Goal: Check status: Check status

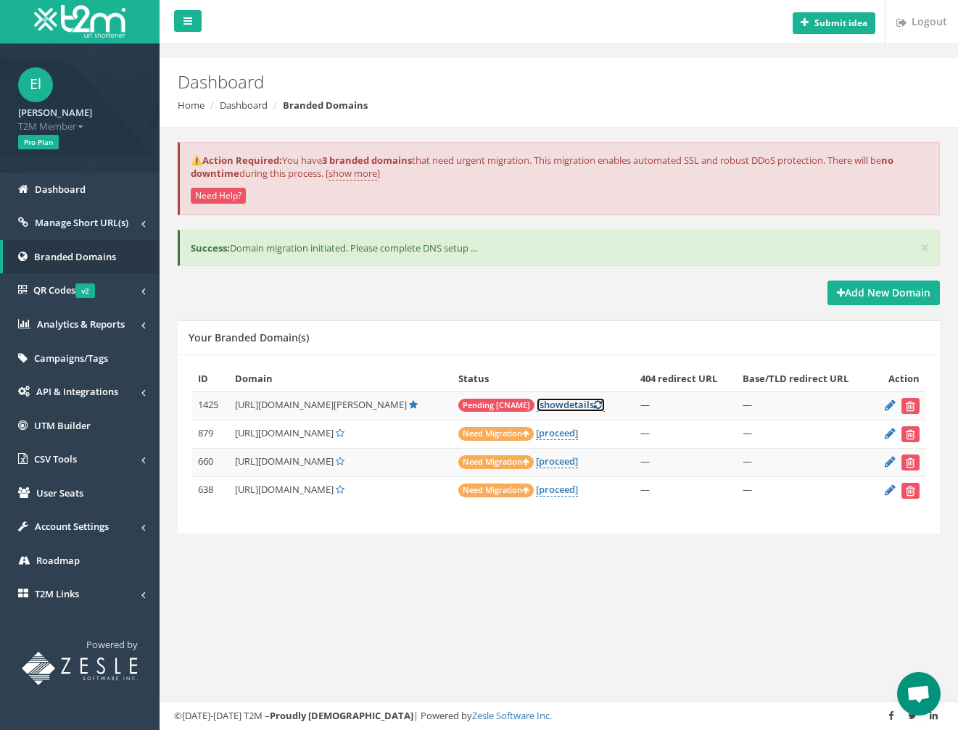
click at [551, 405] on link "[ show details ]" at bounding box center [571, 405] width 68 height 14
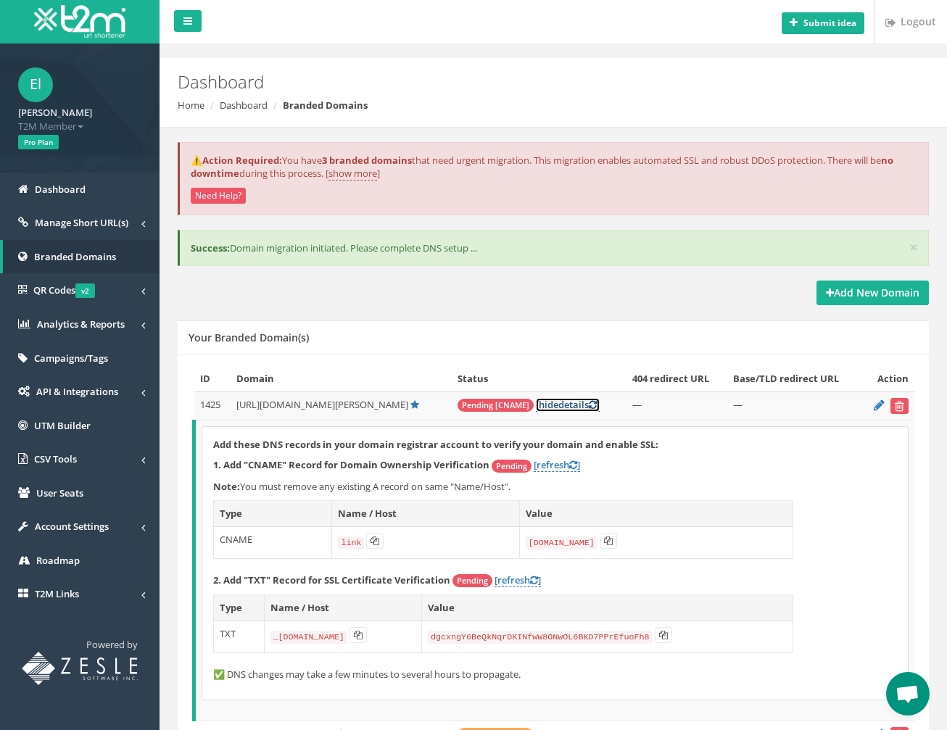
scroll to position [151, 0]
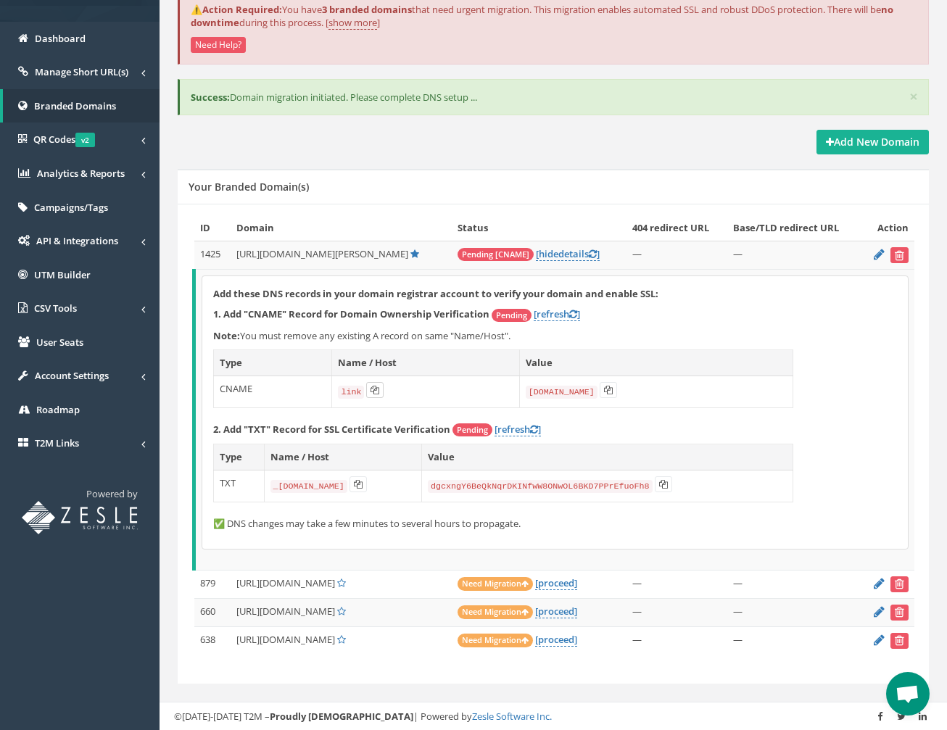
click at [371, 389] on icon at bounding box center [375, 390] width 9 height 9
click at [373, 392] on icon at bounding box center [375, 390] width 9 height 9
click at [372, 389] on icon at bounding box center [375, 390] width 9 height 9
click at [608, 391] on icon at bounding box center [608, 390] width 9 height 9
click at [363, 484] on icon at bounding box center [358, 484] width 9 height 9
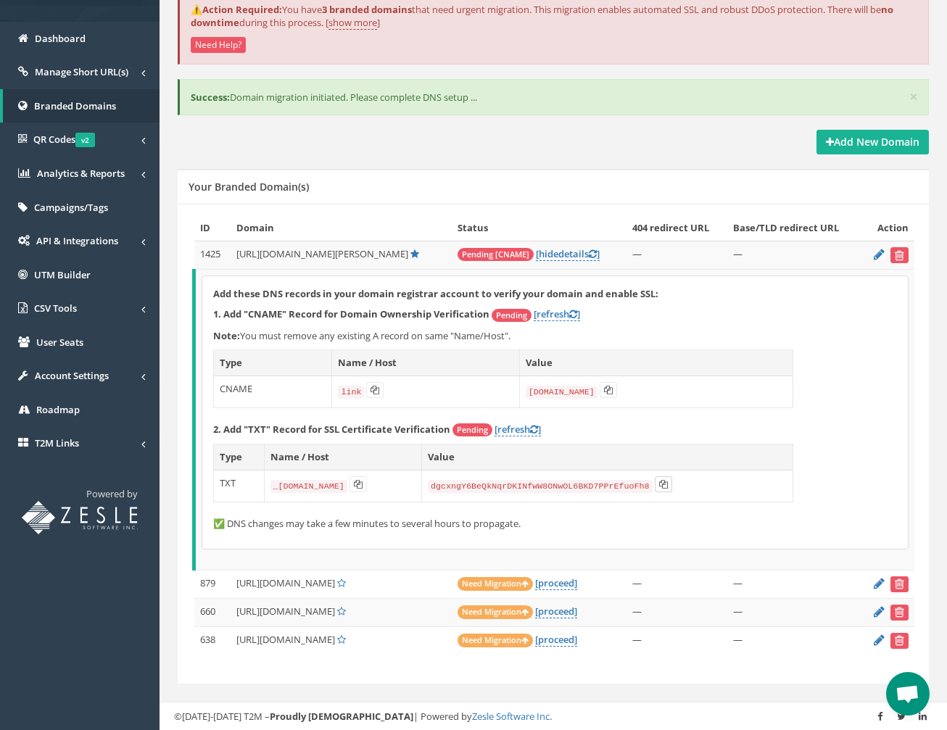
click at [668, 483] on icon at bounding box center [663, 484] width 9 height 9
click at [604, 389] on icon at bounding box center [608, 390] width 9 height 9
click at [371, 390] on icon at bounding box center [375, 390] width 9 height 9
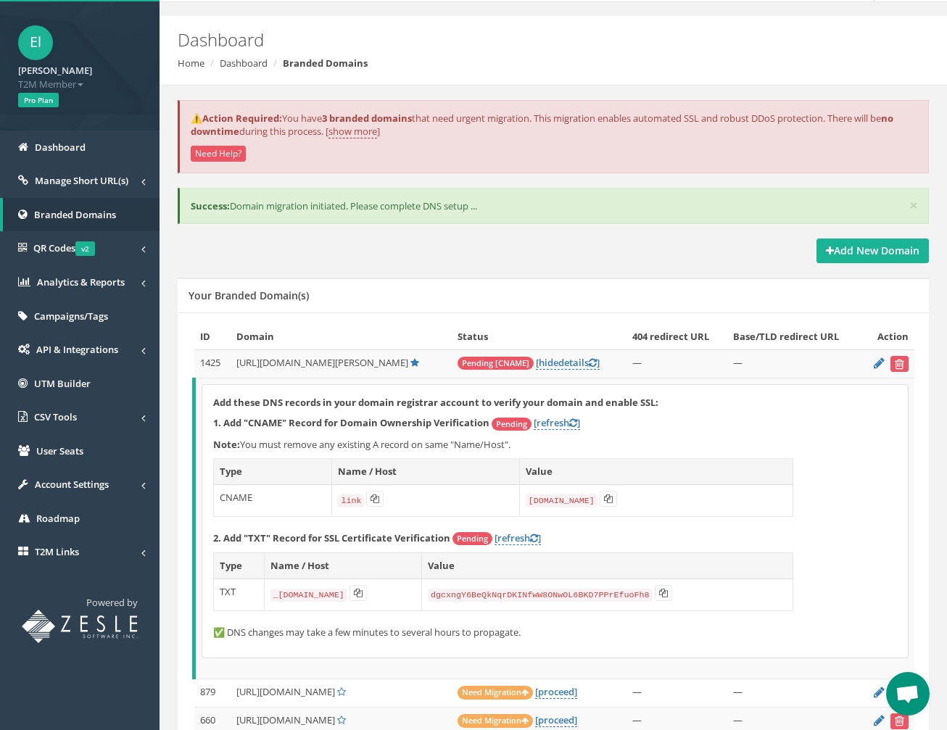
scroll to position [12, 0]
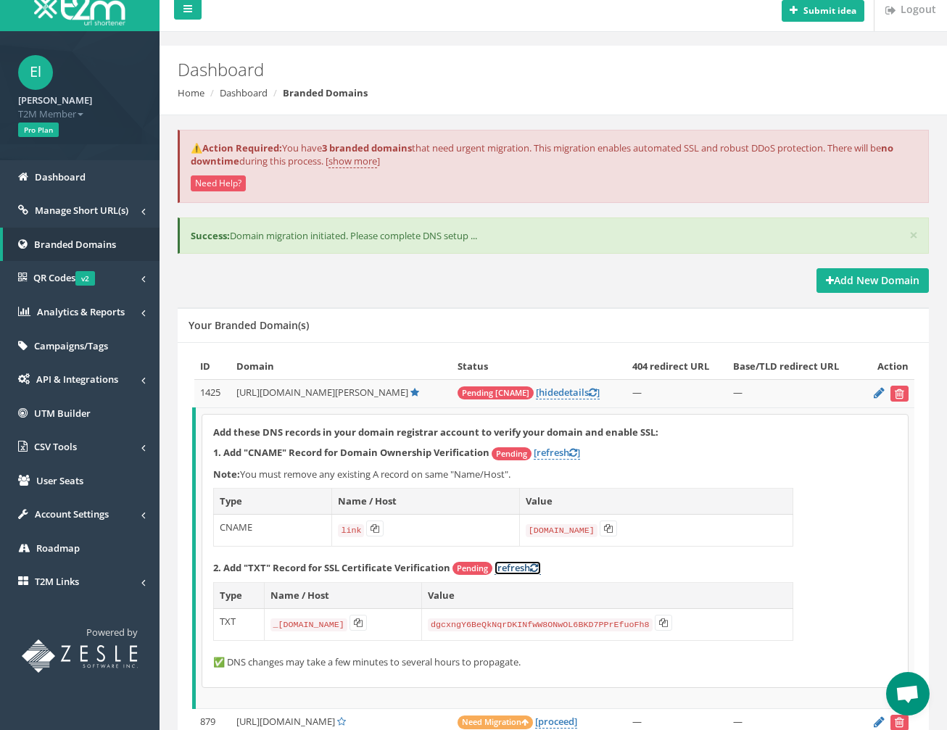
click at [522, 565] on link "[refresh ]" at bounding box center [518, 568] width 46 height 14
click at [557, 450] on link "[refresh ]" at bounding box center [557, 453] width 46 height 14
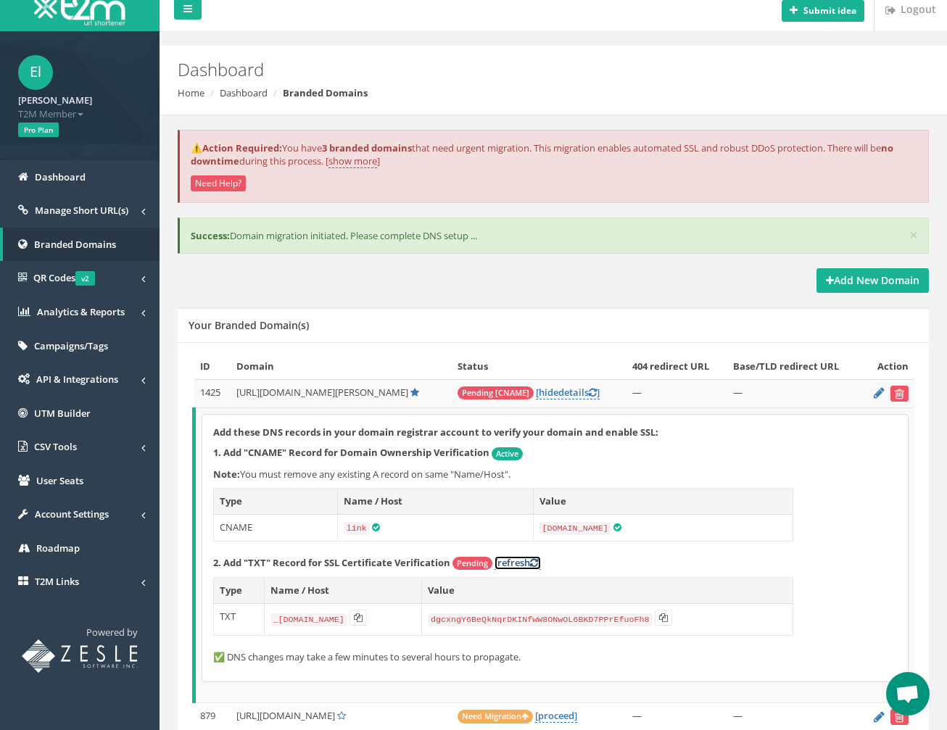
click at [519, 562] on link "[refresh ]" at bounding box center [518, 563] width 46 height 14
click at [524, 561] on link "[refresh ]" at bounding box center [518, 563] width 46 height 14
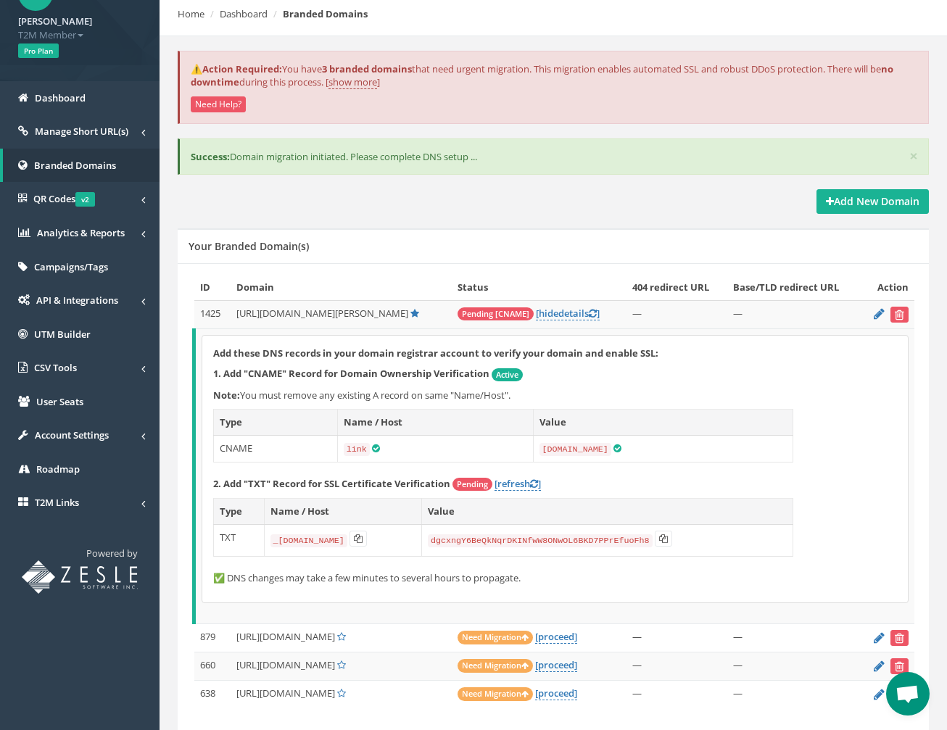
scroll to position [145, 0]
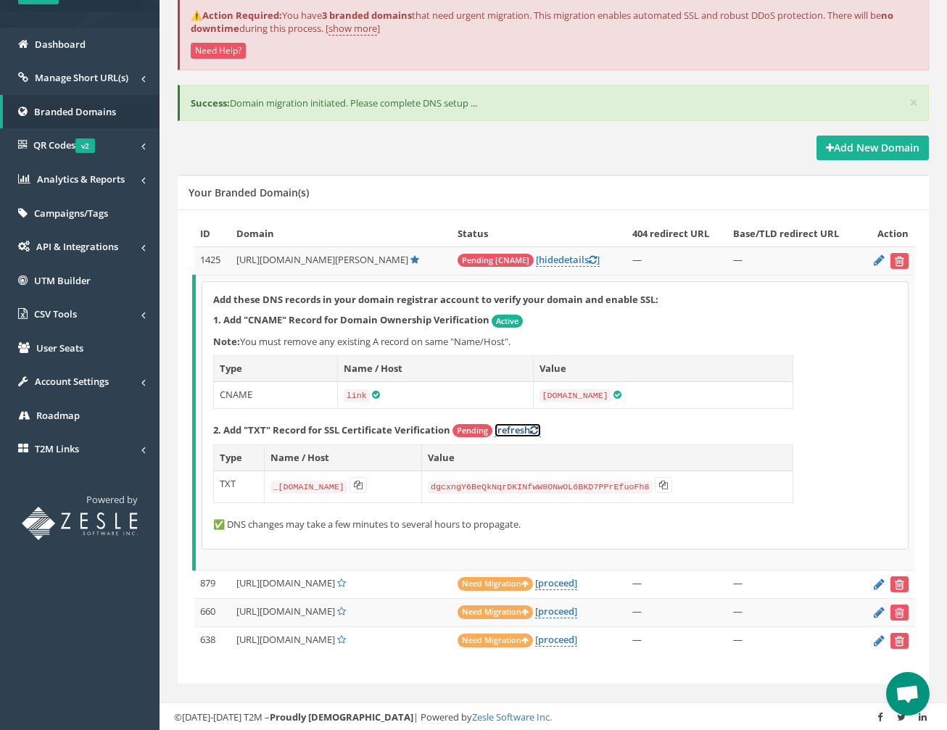
click at [523, 433] on link "[refresh ]" at bounding box center [518, 431] width 46 height 14
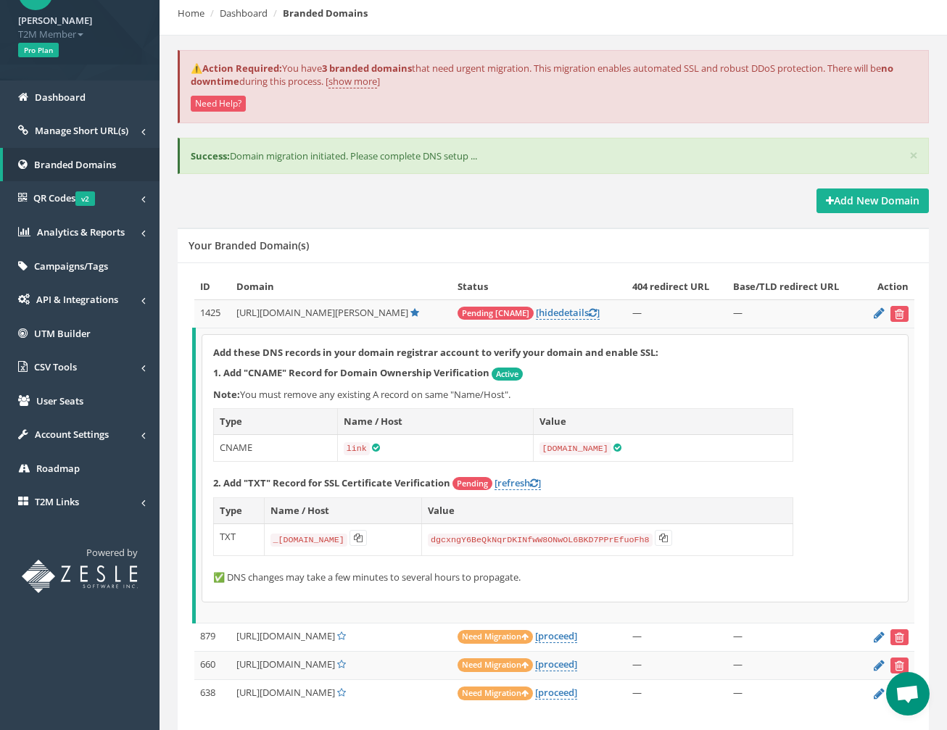
scroll to position [103, 0]
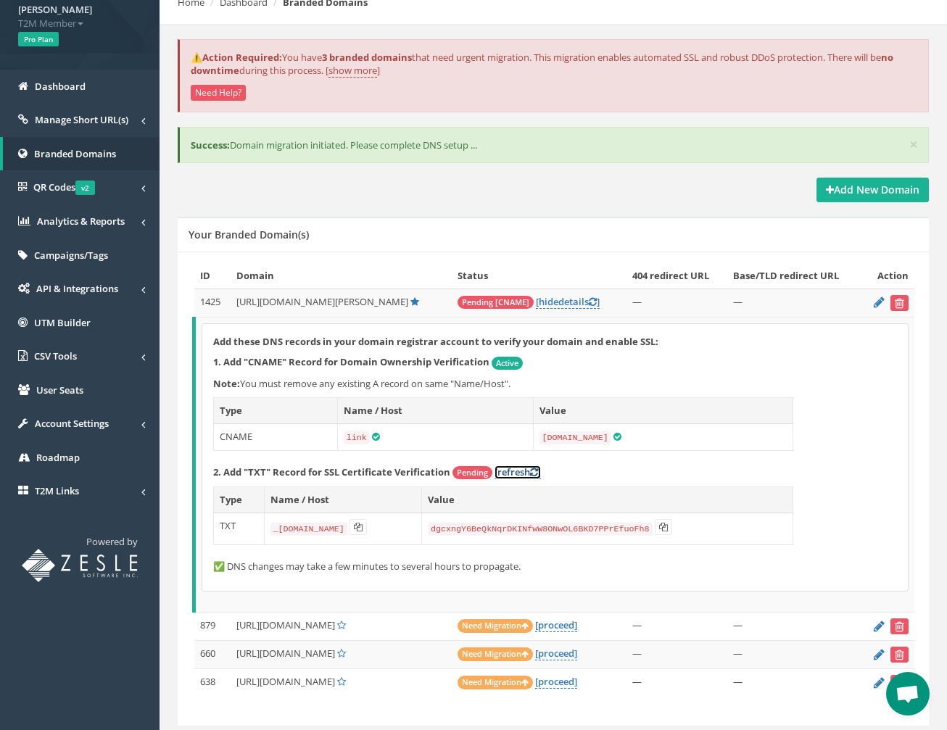
click at [508, 472] on link "[refresh ]" at bounding box center [518, 473] width 46 height 14
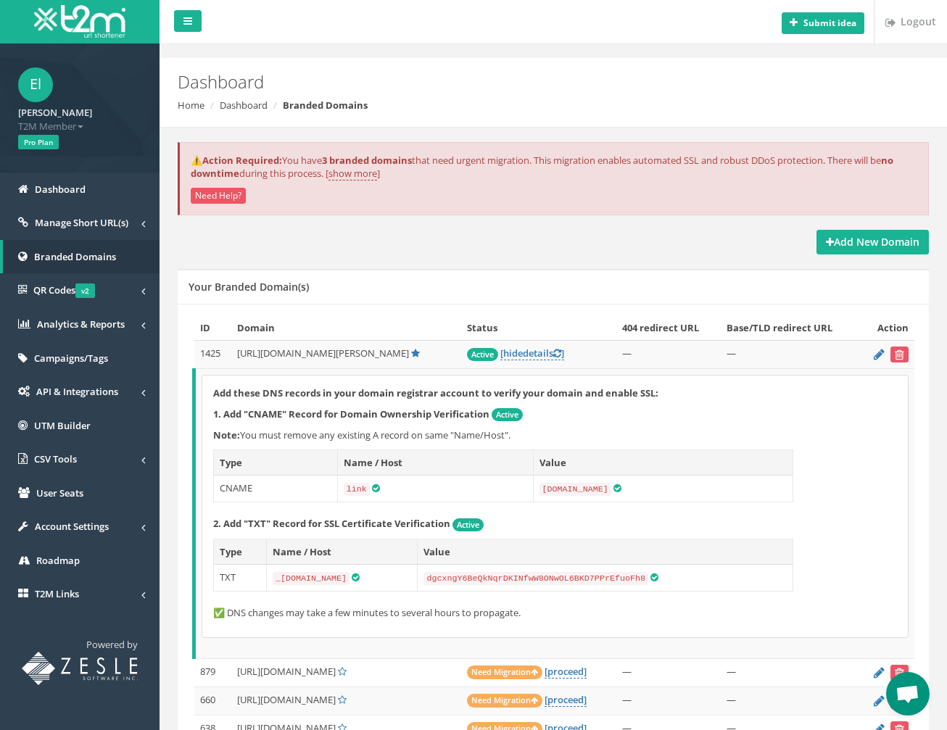
scroll to position [88, 0]
